Goal: Navigation & Orientation: Find specific page/section

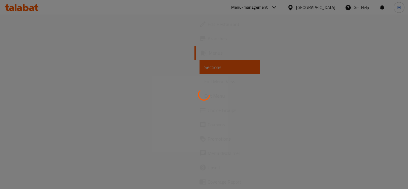
click at [256, 6] on div at bounding box center [204, 94] width 408 height 189
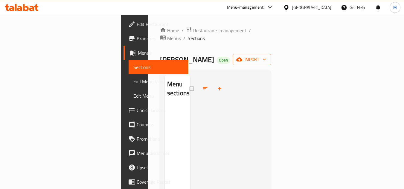
click at [261, 7] on div "Menu-management" at bounding box center [245, 7] width 37 height 7
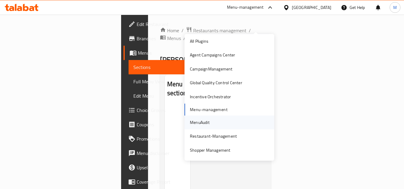
scroll to position [25, 0]
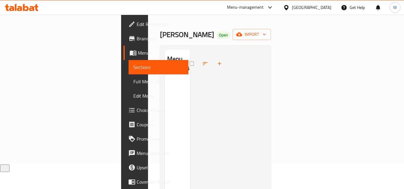
click at [307, 10] on div "United Arab Emirates" at bounding box center [311, 7] width 39 height 7
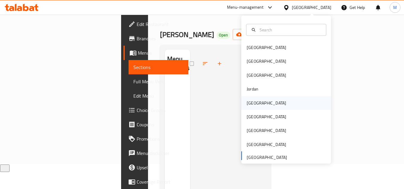
click at [253, 104] on div "[GEOGRAPHIC_DATA]" at bounding box center [266, 103] width 39 height 7
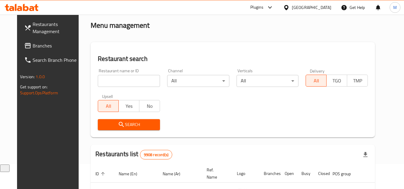
click at [263, 4] on div "Plugins" at bounding box center [256, 7] width 13 height 7
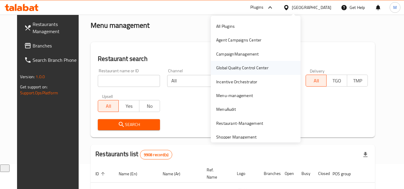
click at [245, 67] on div "Global Quality Control Center" at bounding box center [242, 68] width 52 height 7
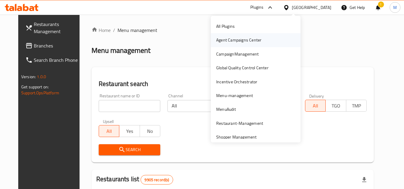
scroll to position [5, 0]
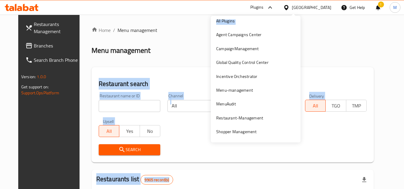
drag, startPoint x: 209, startPoint y: 37, endPoint x: 175, endPoint y: 36, distance: 34.4
click at [175, 36] on body "​ Plugins [GEOGRAPHIC_DATA] Get Help ! M Restaurants Management Branches Search…" at bounding box center [202, 102] width 404 height 175
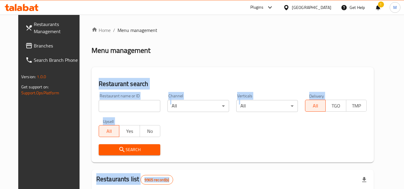
click at [175, 36] on div "Home / Menu management Menu management Restaurant search Restaurant name or ID …" at bounding box center [232, 190] width 282 height 327
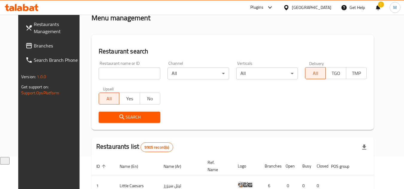
scroll to position [0, 0]
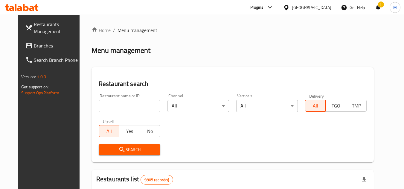
click at [278, 12] on div "Plugins" at bounding box center [261, 7] width 33 height 14
click at [263, 11] on div "Plugins" at bounding box center [256, 7] width 13 height 7
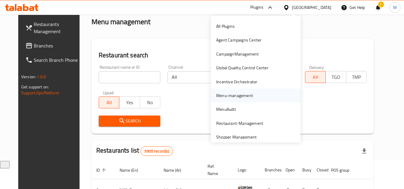
scroll to position [5, 0]
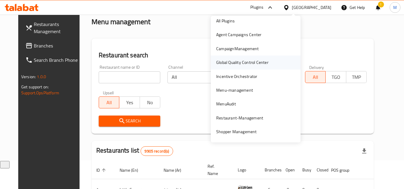
click at [241, 61] on div "Global Quality Control Center" at bounding box center [242, 62] width 52 height 7
